Goal: Information Seeking & Learning: Learn about a topic

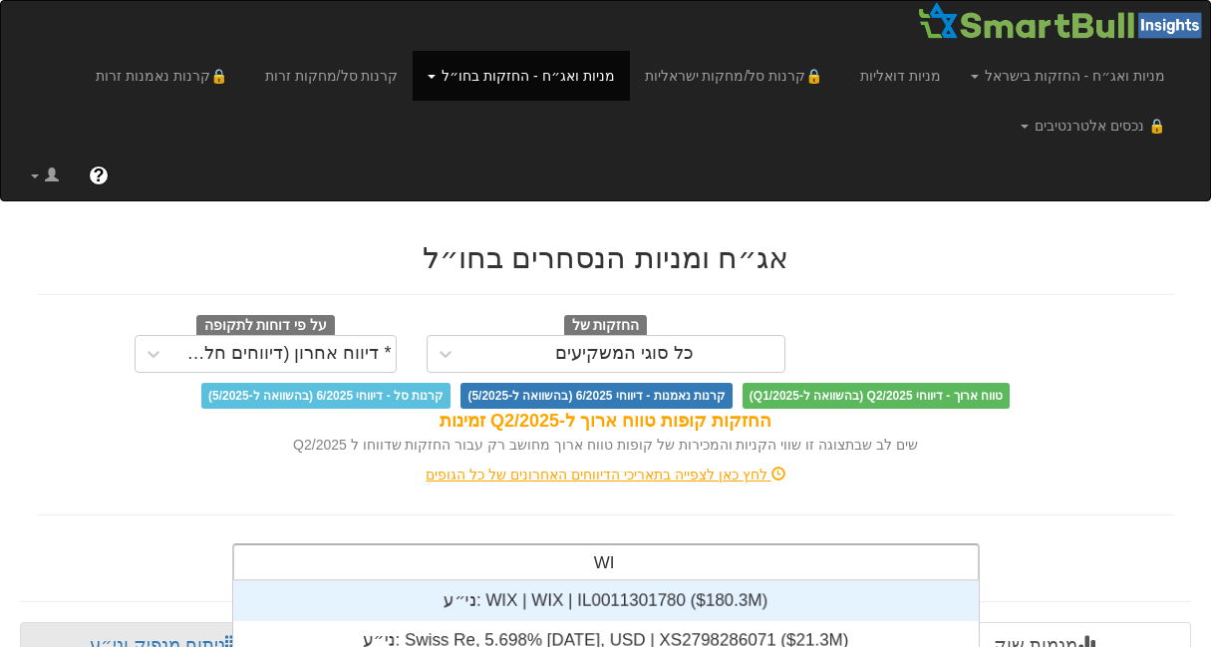
type input "WIX"
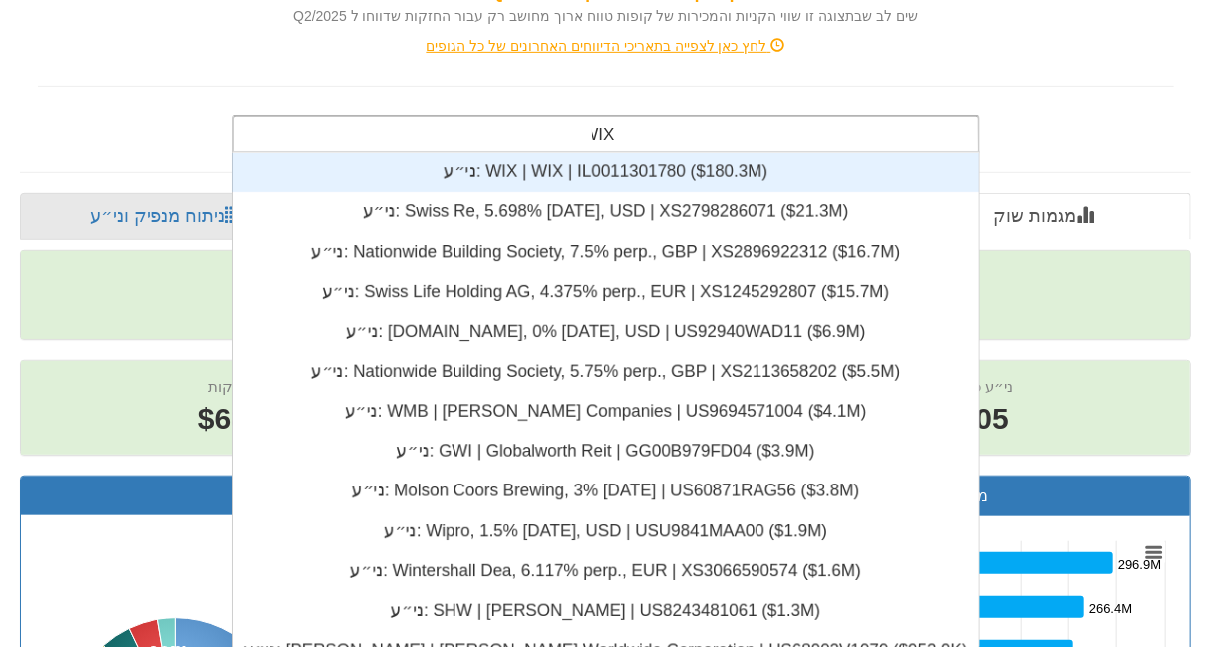
scroll to position [14, 0]
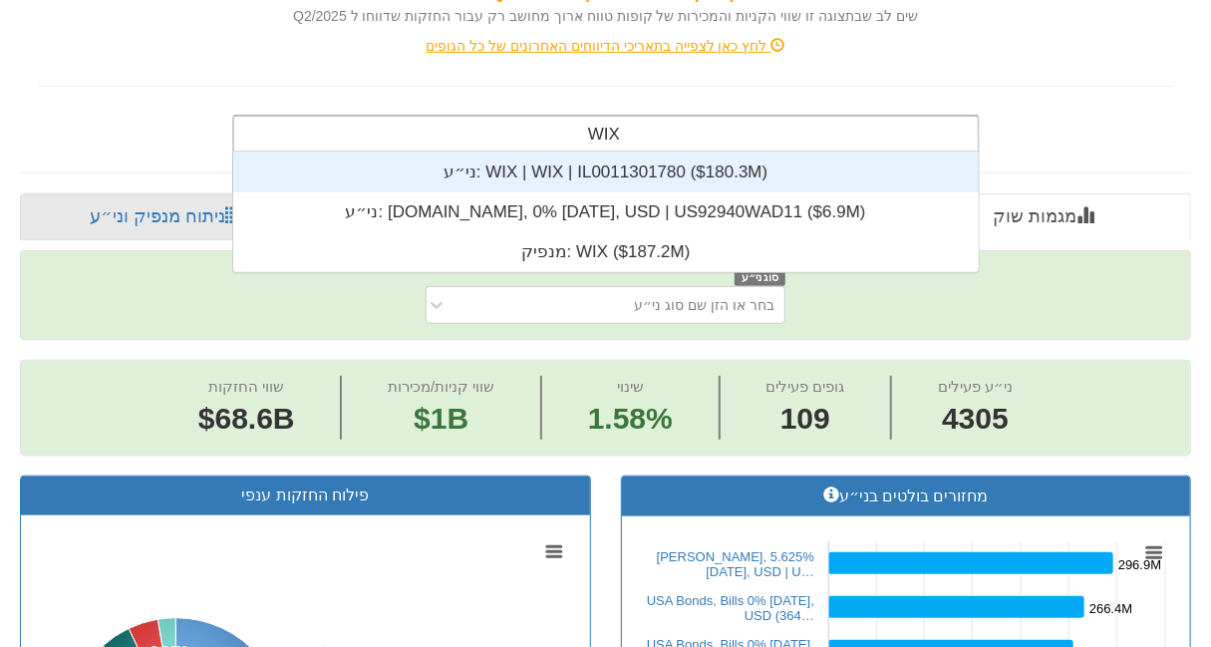
click at [544, 165] on div "ני״ע: ‎WIX | WIX | IL0011301780 ‎($180.3M)‏" at bounding box center [605, 172] width 746 height 40
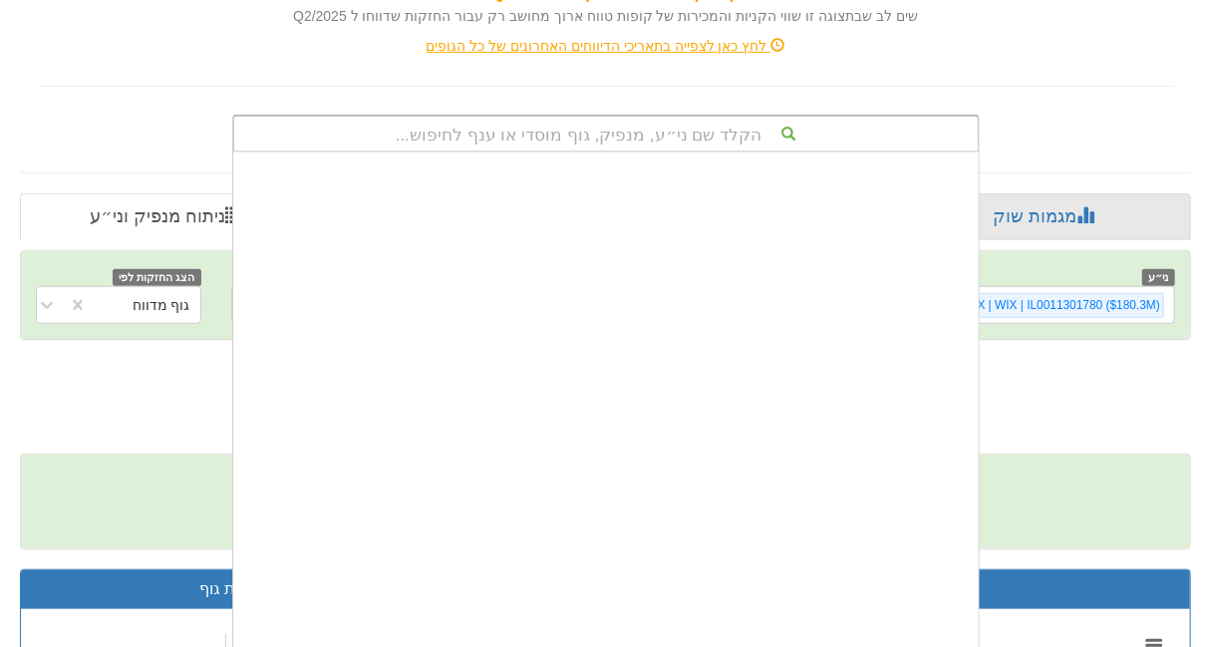
scroll to position [495, 0]
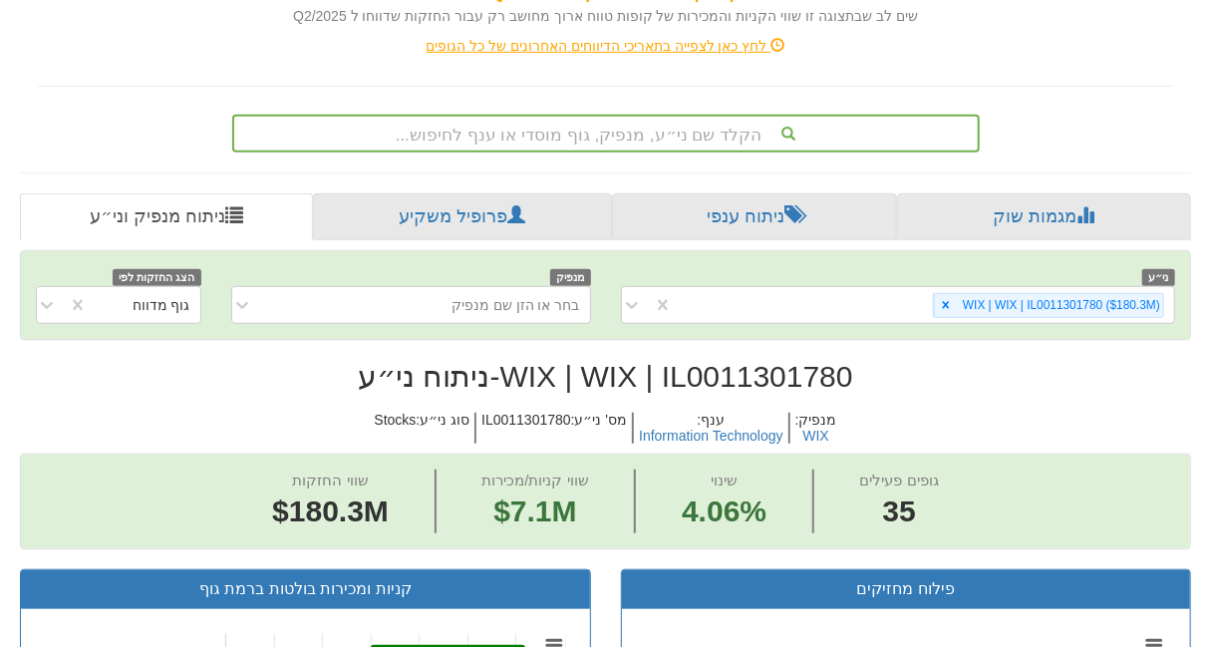
click at [653, 132] on div "הקלד שם ני״ע, מנפיק, גוף מוסדי או ענף לחיפוש..." at bounding box center [605, 134] width 743 height 34
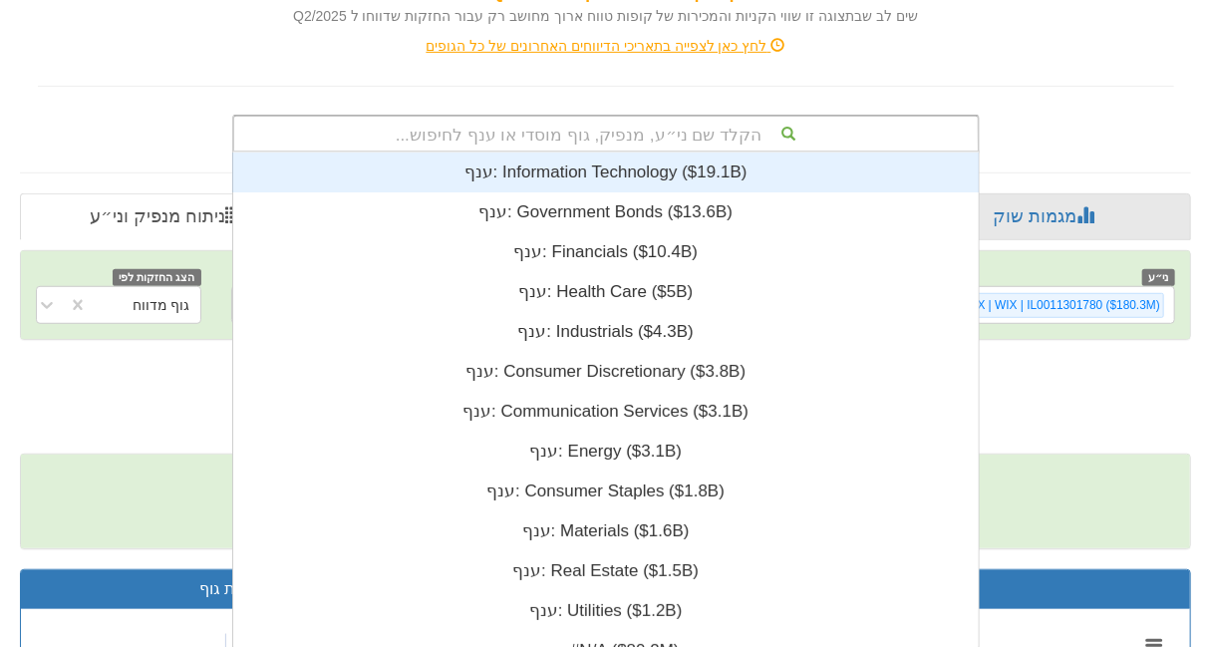
type input "'"
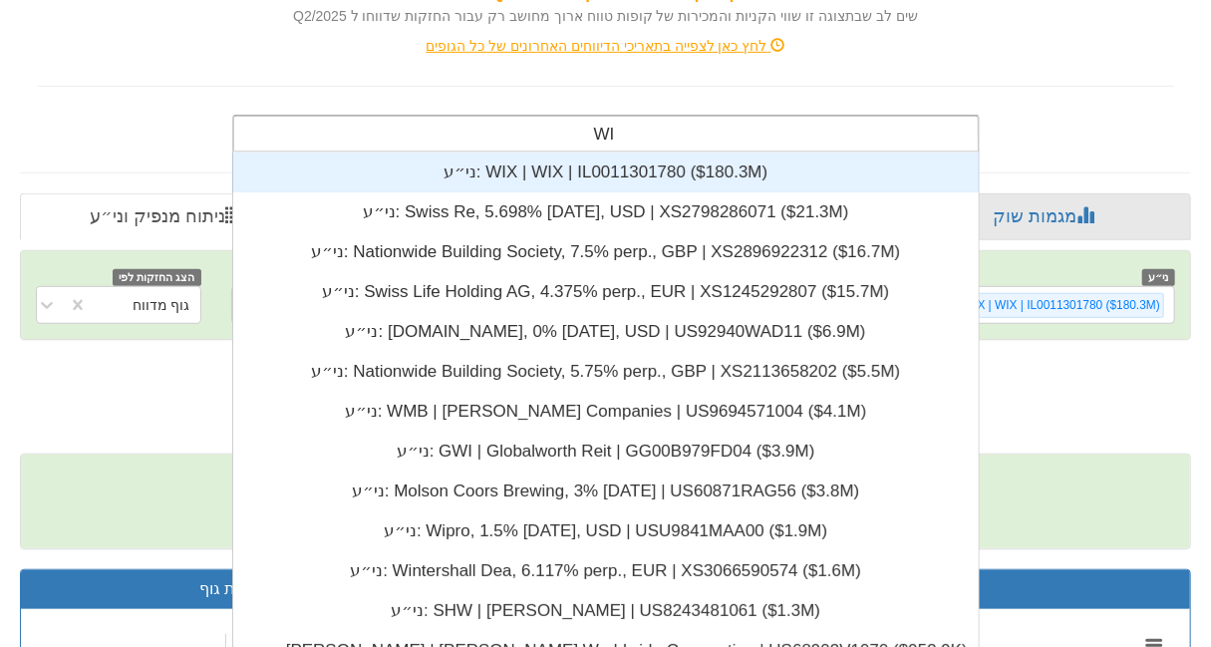
type input "WIX"
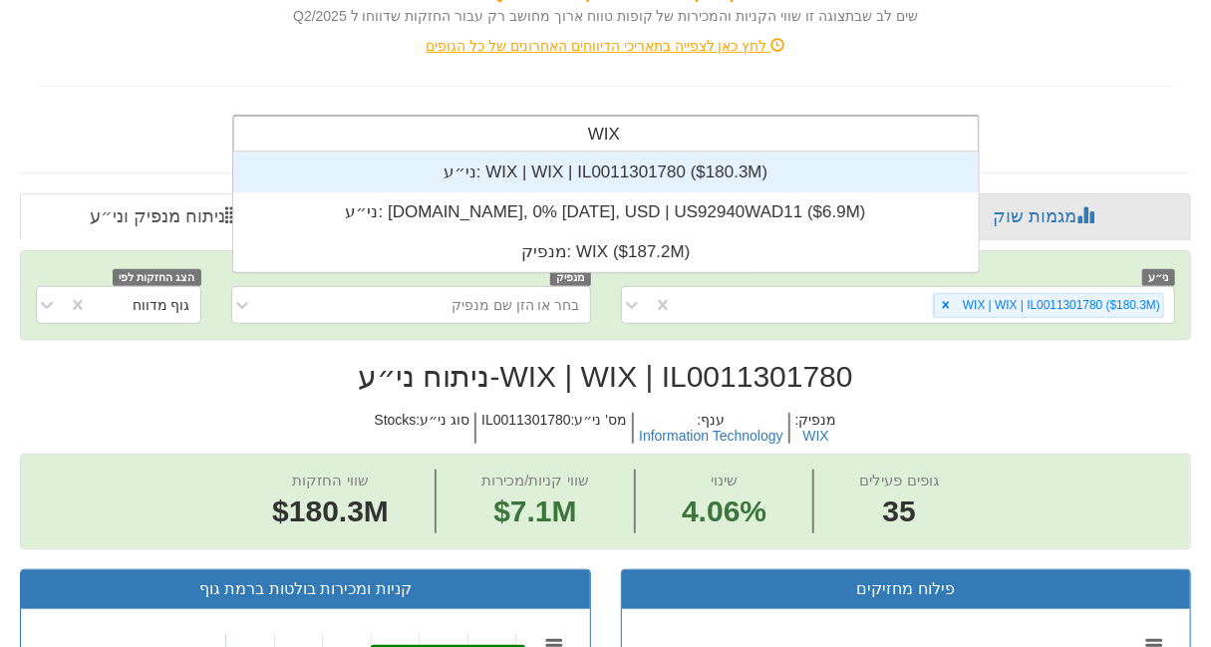
click at [655, 162] on div "ני״ע: ‎WIX | WIX | IL0011301780 ‎($180.3M)‏" at bounding box center [605, 172] width 746 height 40
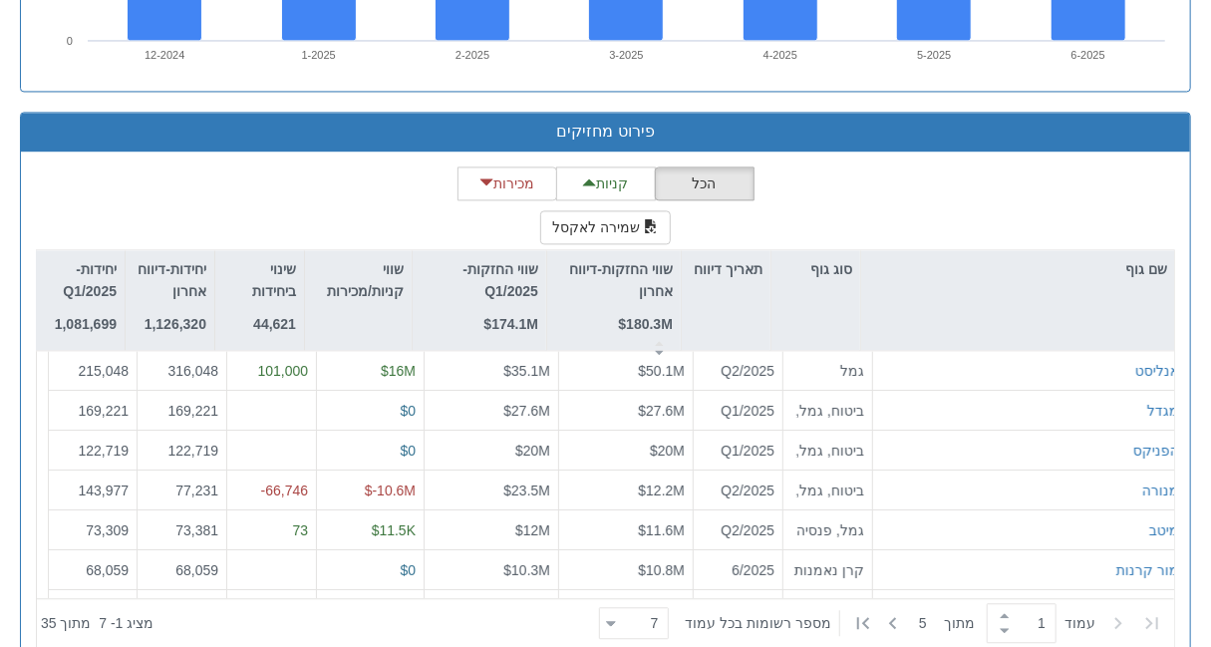
scroll to position [6894, 0]
